Goal: Check status: Check status

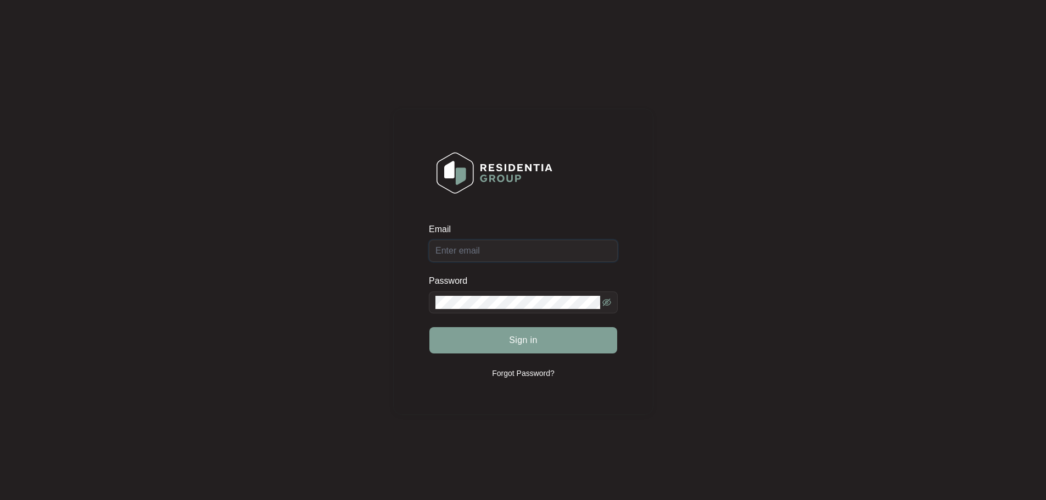
click at [482, 255] on input "Email" at bounding box center [523, 251] width 189 height 22
type input "[EMAIL_ADDRESS][DOMAIN_NAME]"
click at [501, 336] on button "Sign in" at bounding box center [524, 340] width 188 height 26
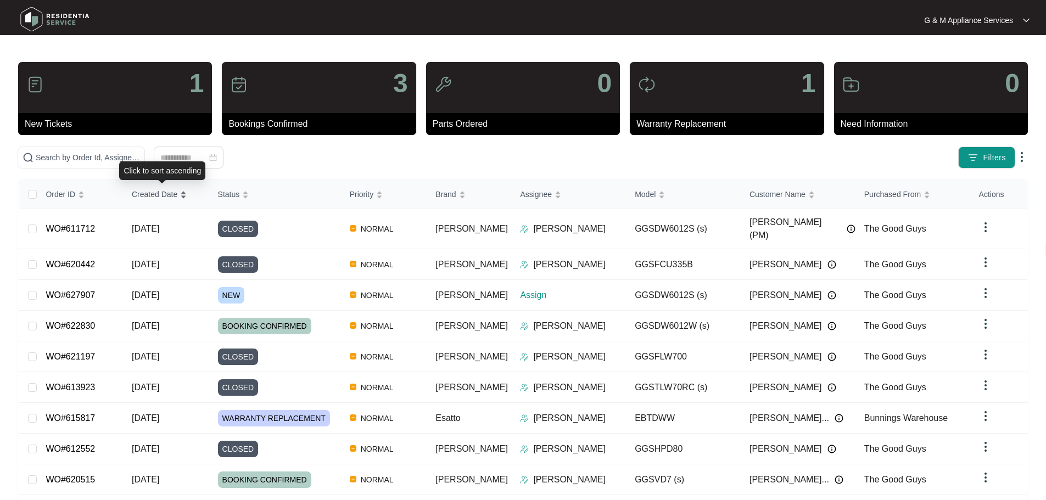
click at [151, 196] on span "Created Date" at bounding box center [155, 194] width 46 height 12
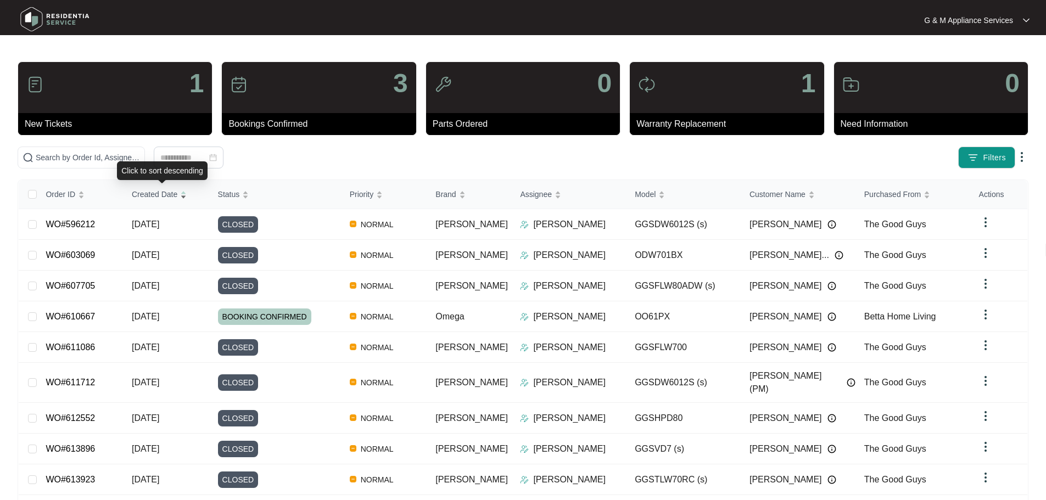
click at [151, 196] on span "Created Date" at bounding box center [155, 194] width 46 height 12
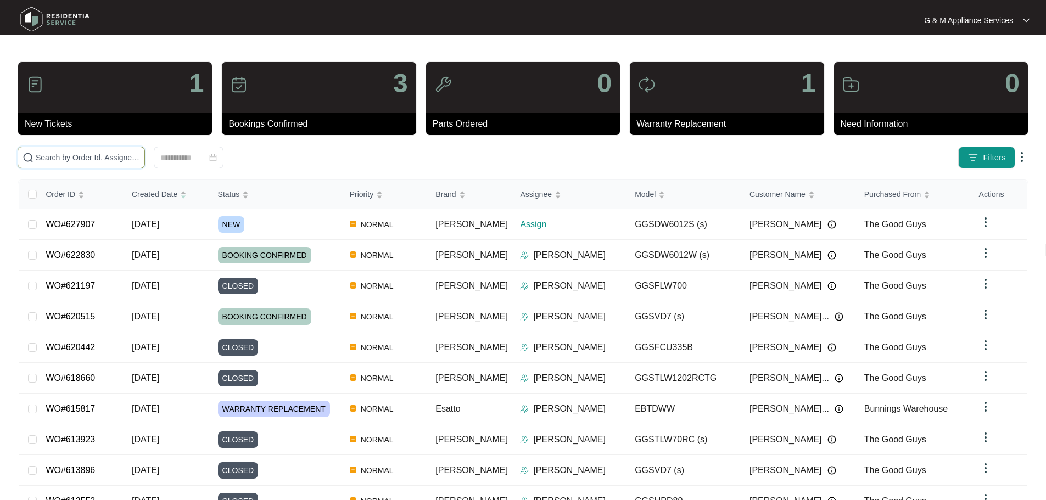
click at [140, 157] on input "text" at bounding box center [88, 158] width 104 height 12
paste input "627821"
type input "627821"
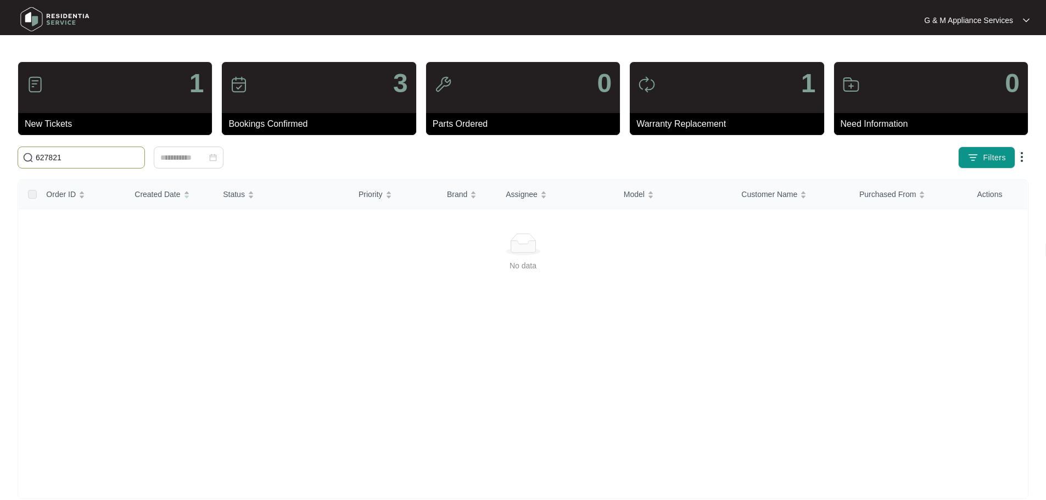
drag, startPoint x: 77, startPoint y: 159, endPoint x: -23, endPoint y: 160, distance: 100.0
click at [0, 160] on html "G & M Appliance Services G & M Appl... 1 New Tickets 3 Bookings Confirmed 0 Par…" at bounding box center [523, 258] width 1046 height 517
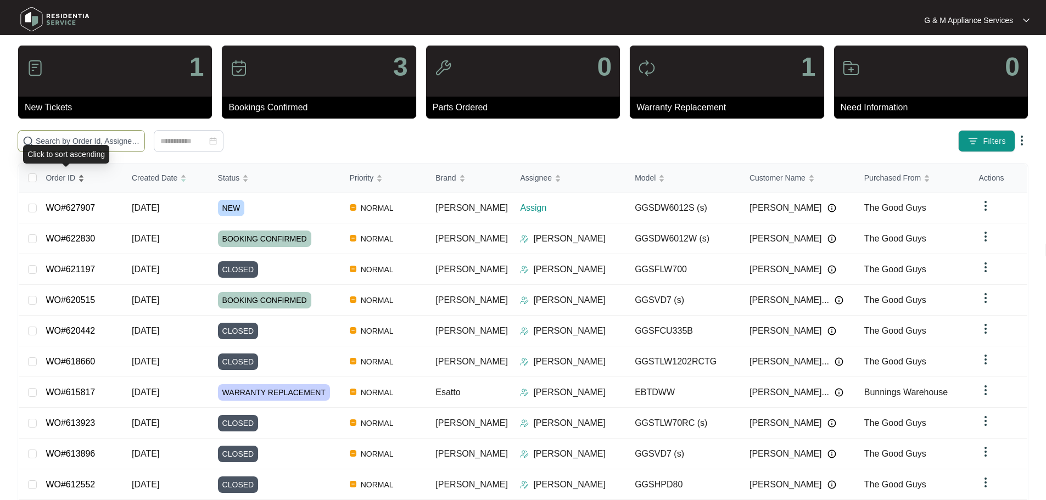
click at [74, 182] on span "Order ID" at bounding box center [61, 178] width 30 height 12
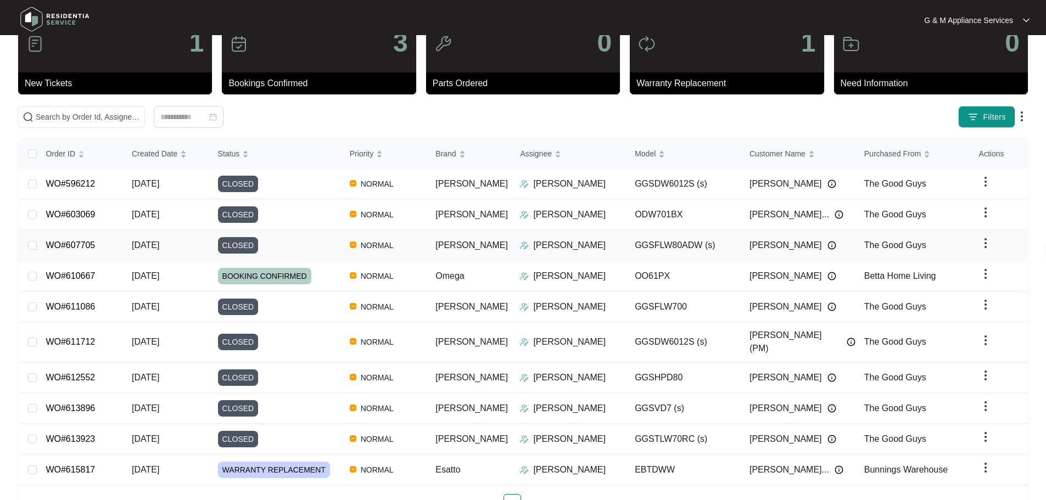
scroll to position [64, 0]
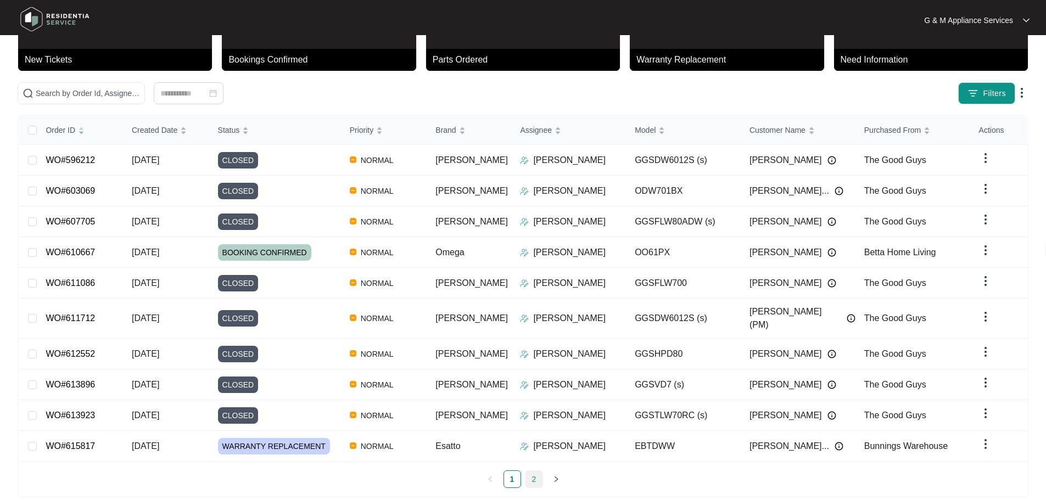
click at [538, 471] on link "2" at bounding box center [534, 479] width 16 height 16
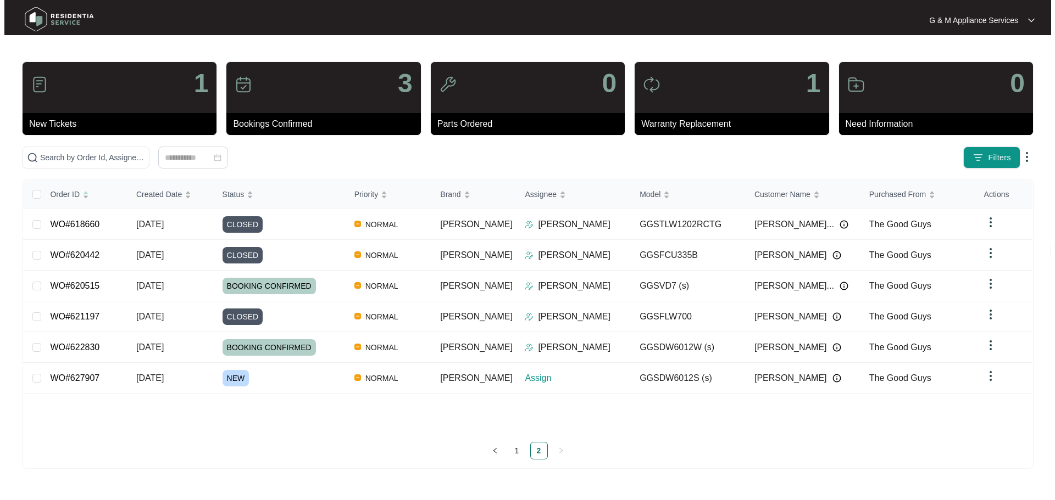
scroll to position [0, 0]
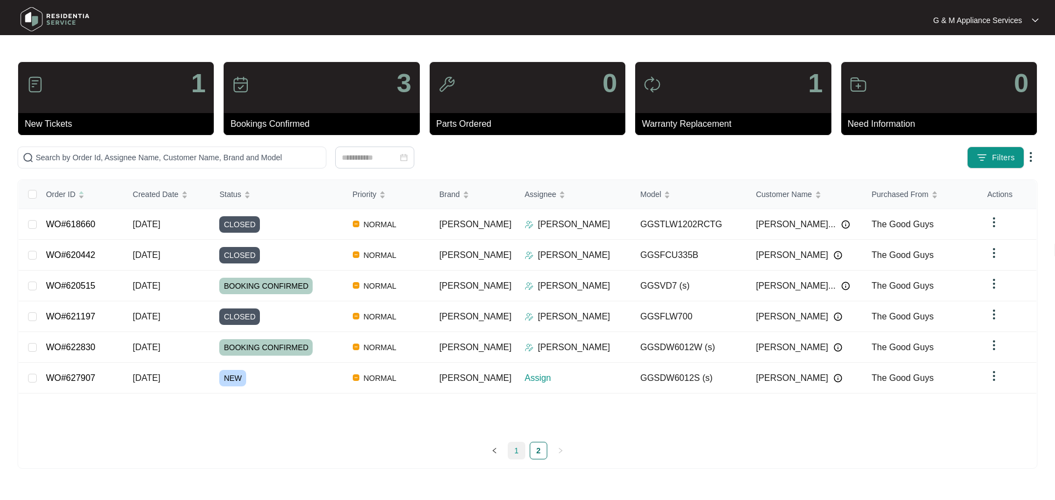
click at [516, 452] on link "1" at bounding box center [516, 451] width 16 height 16
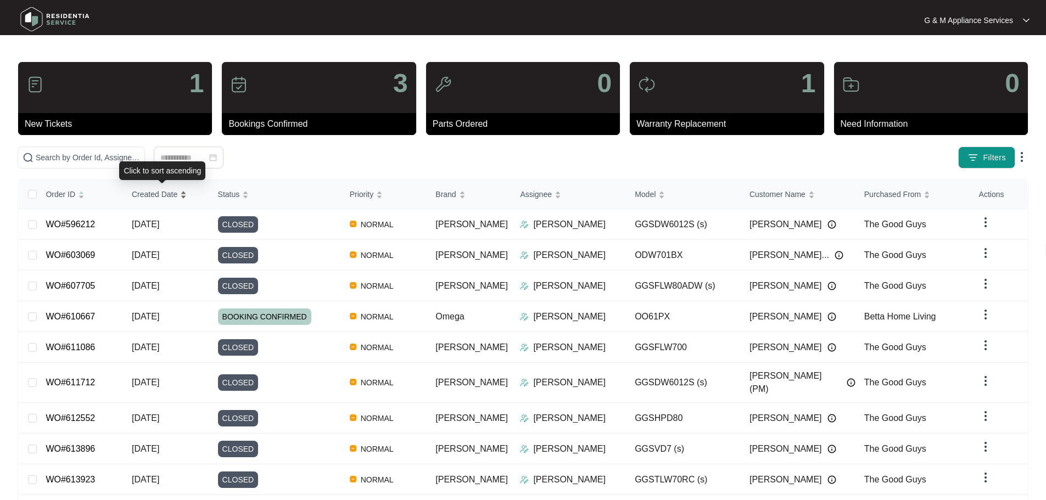
click at [166, 196] on span "Created Date" at bounding box center [155, 194] width 46 height 12
click at [166, 195] on span "Created Date" at bounding box center [155, 194] width 46 height 12
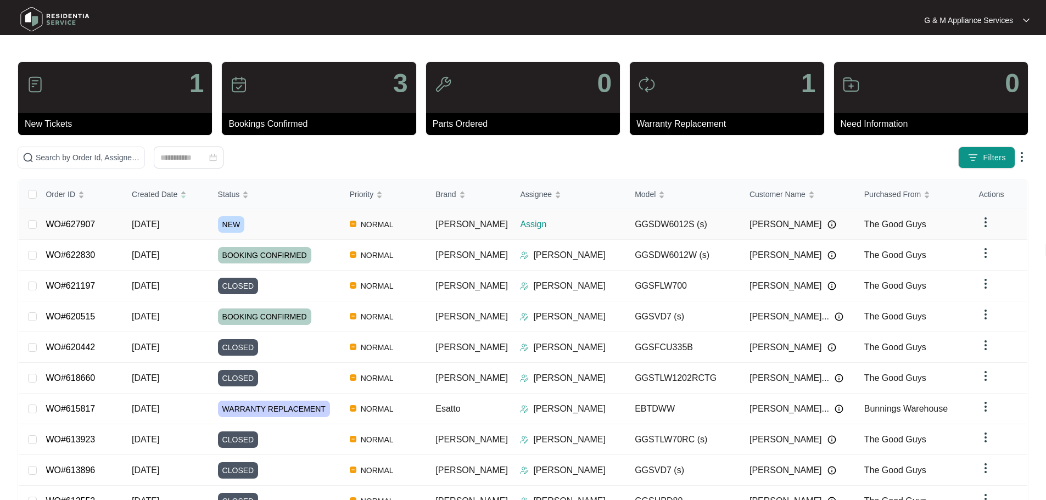
click at [159, 227] on span "[DATE]" at bounding box center [145, 224] width 27 height 9
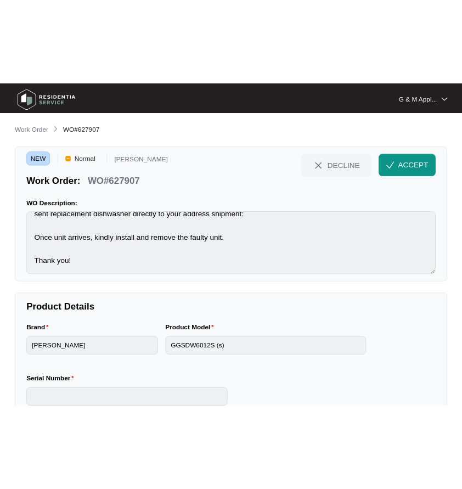
scroll to position [41, 0]
